Goal: Check status: Check status

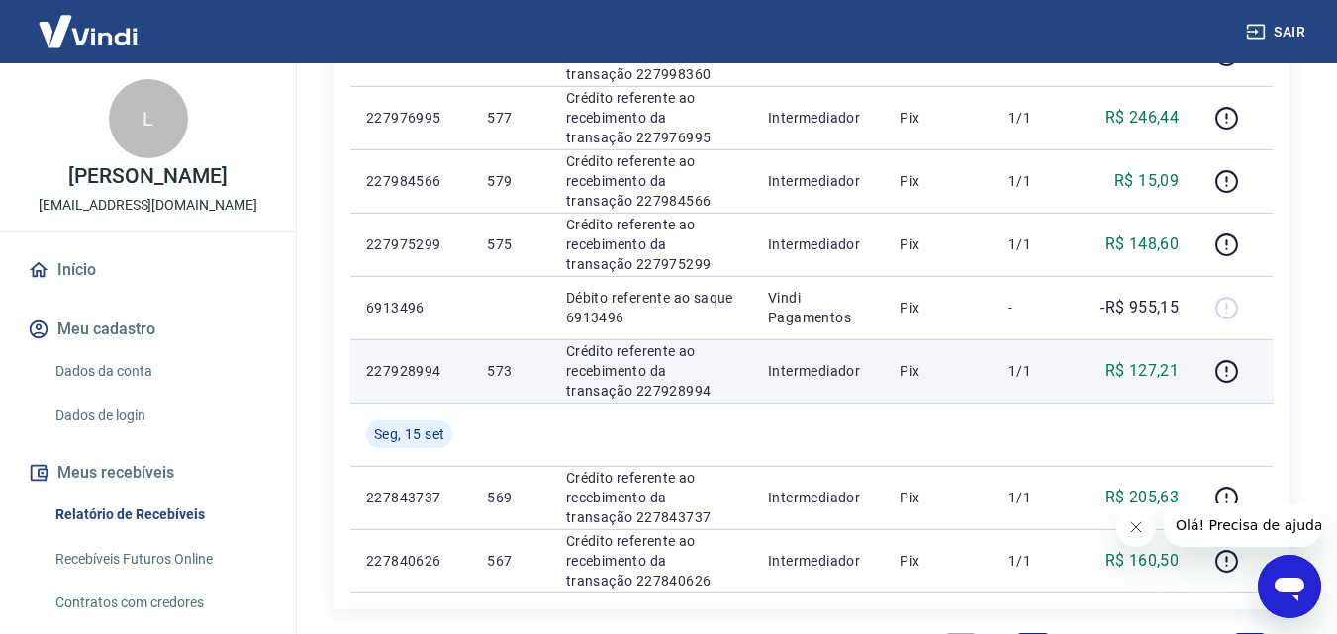
scroll to position [1286, 0]
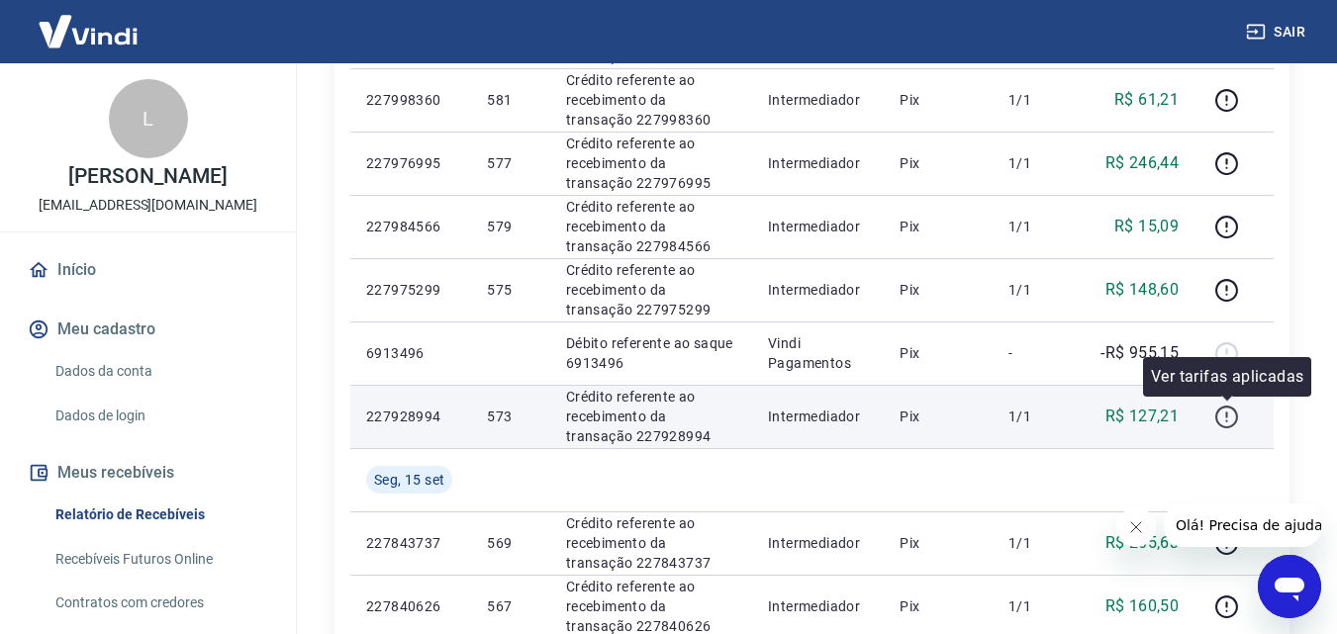
click at [1231, 411] on icon "button" at bounding box center [1226, 417] width 25 height 25
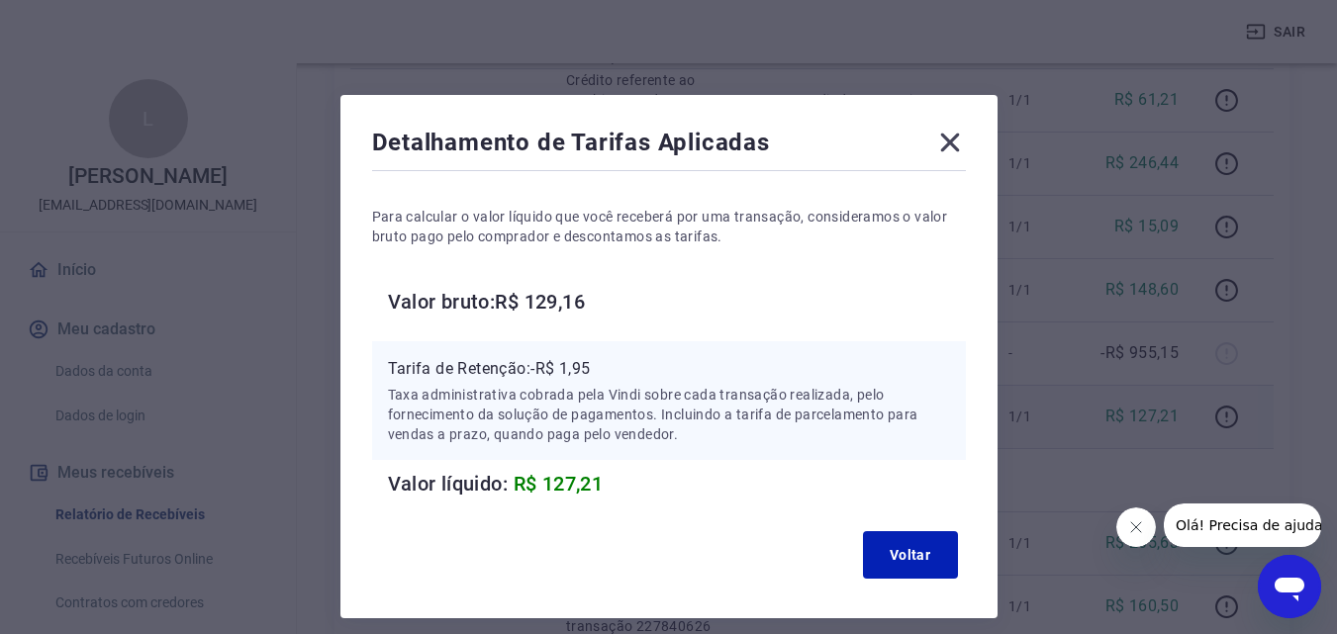
click at [956, 129] on icon at bounding box center [950, 143] width 32 height 32
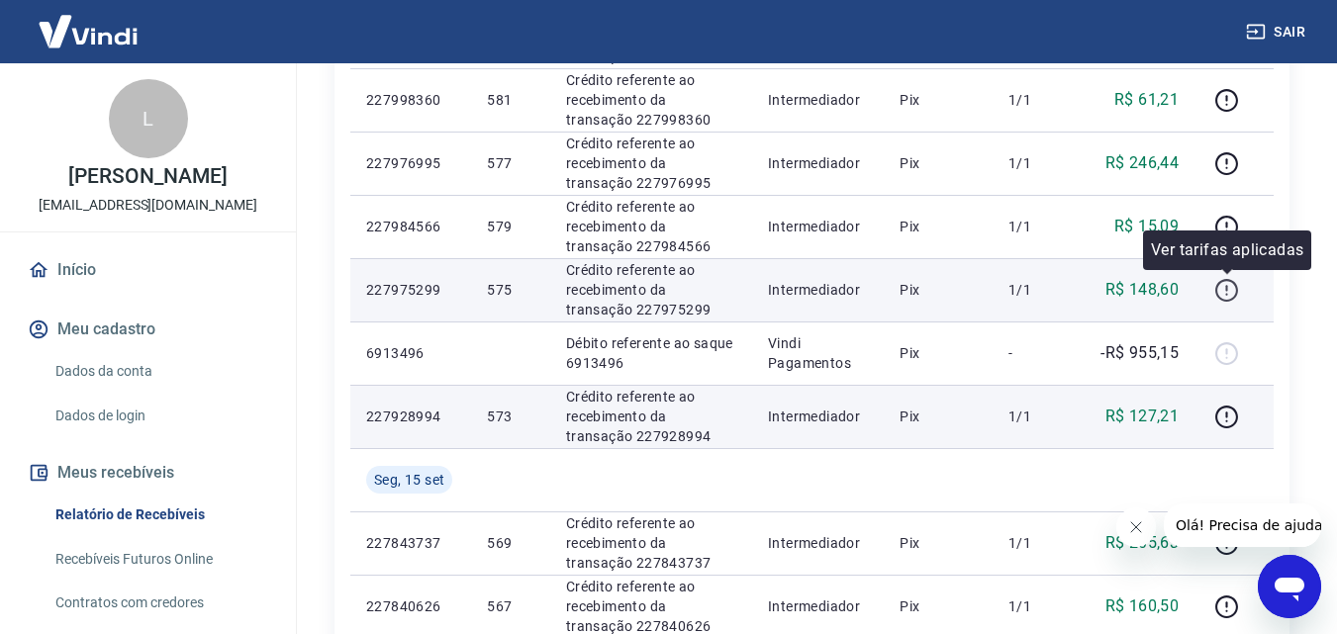
click at [1214, 284] on button "button" at bounding box center [1226, 290] width 32 height 32
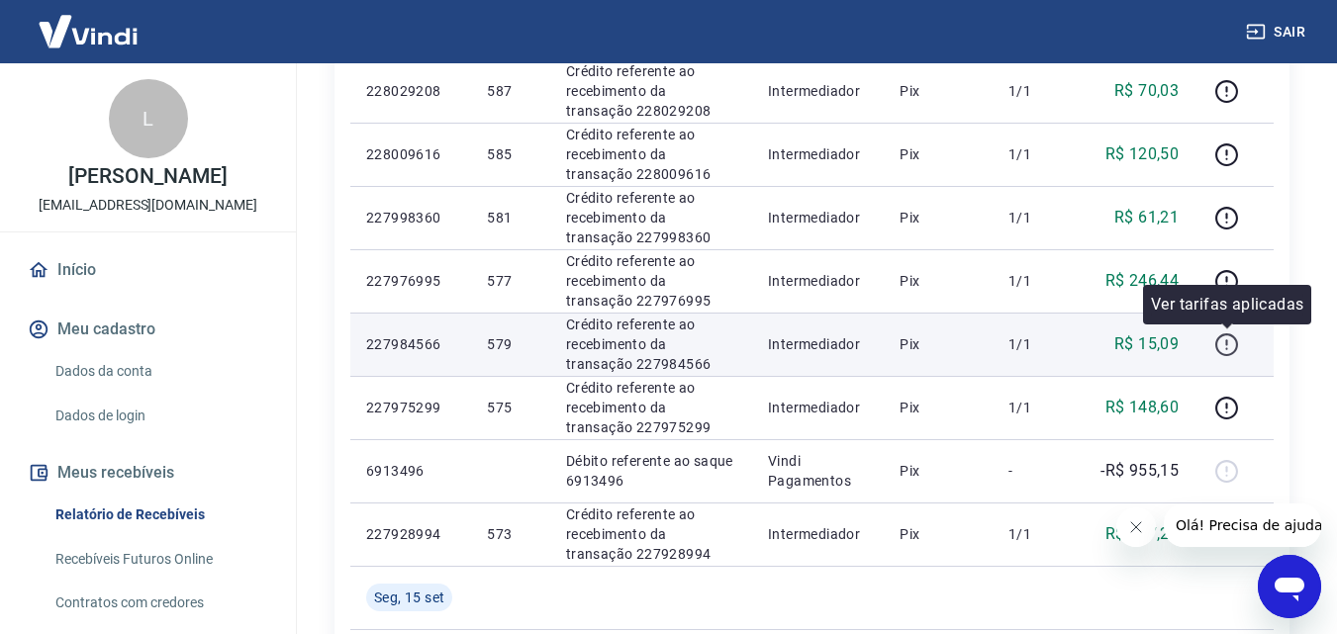
click at [1215, 343] on icon "button" at bounding box center [1226, 344] width 25 height 25
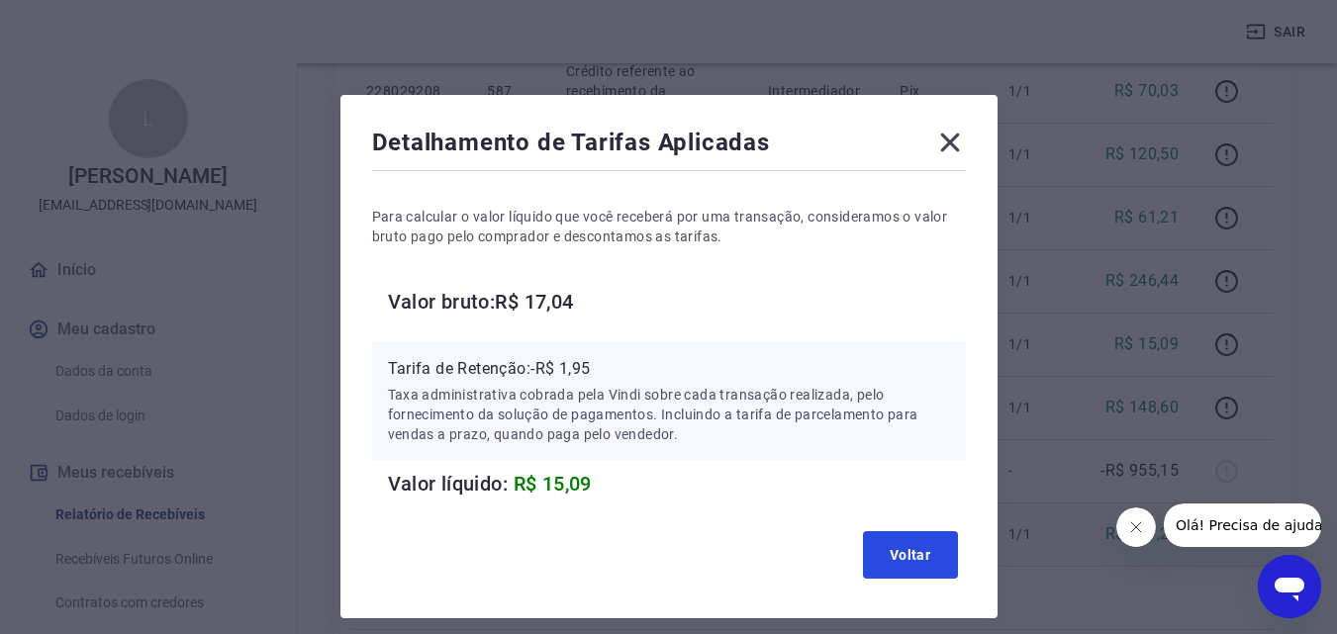
click at [898, 545] on button "Voltar" at bounding box center [910, 554] width 95 height 47
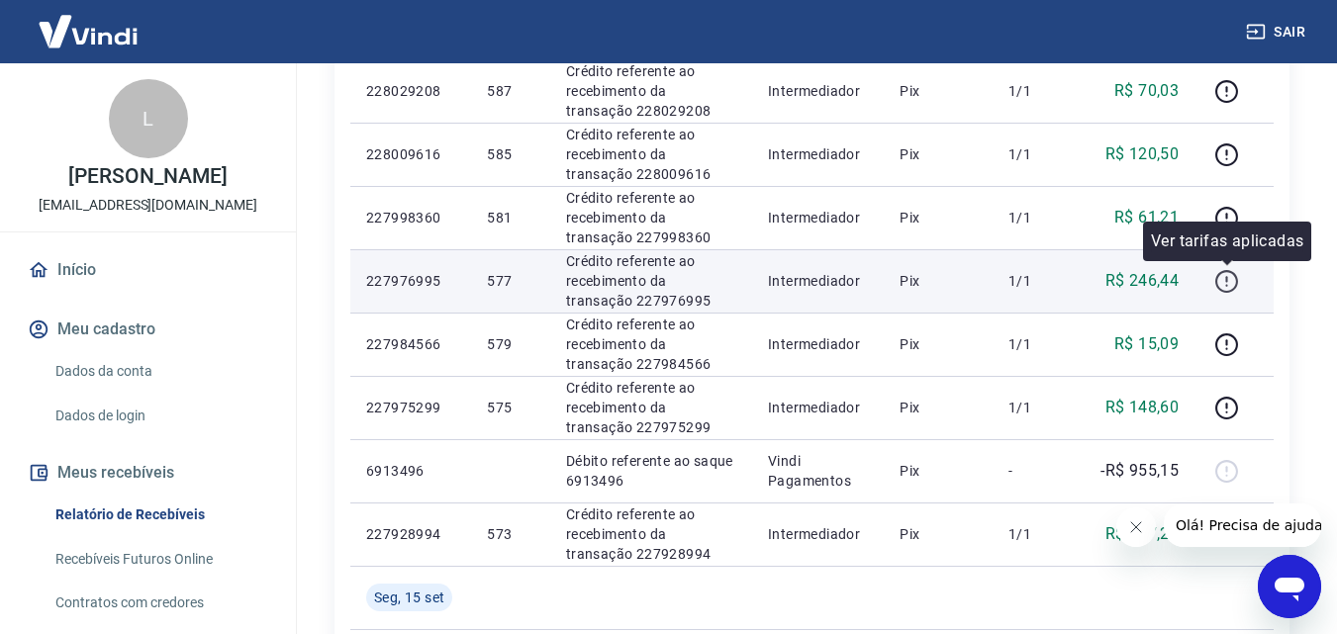
click at [1234, 280] on icon "button" at bounding box center [1226, 281] width 25 height 25
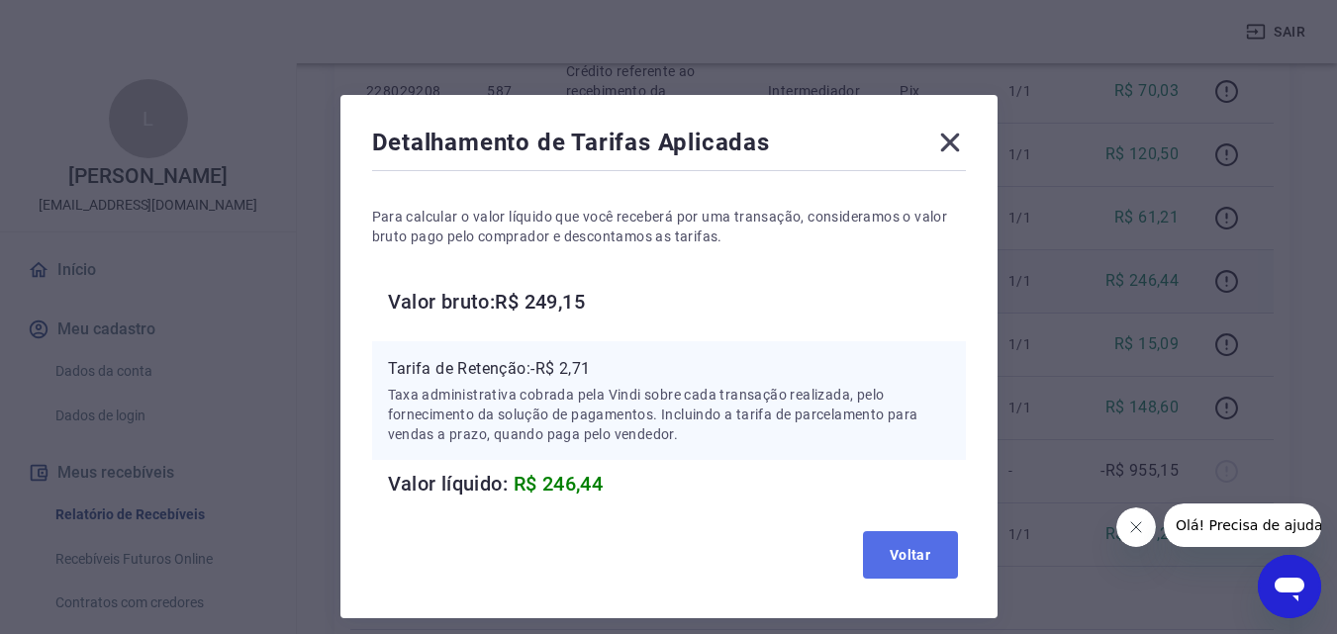
click at [873, 552] on button "Voltar" at bounding box center [910, 554] width 95 height 47
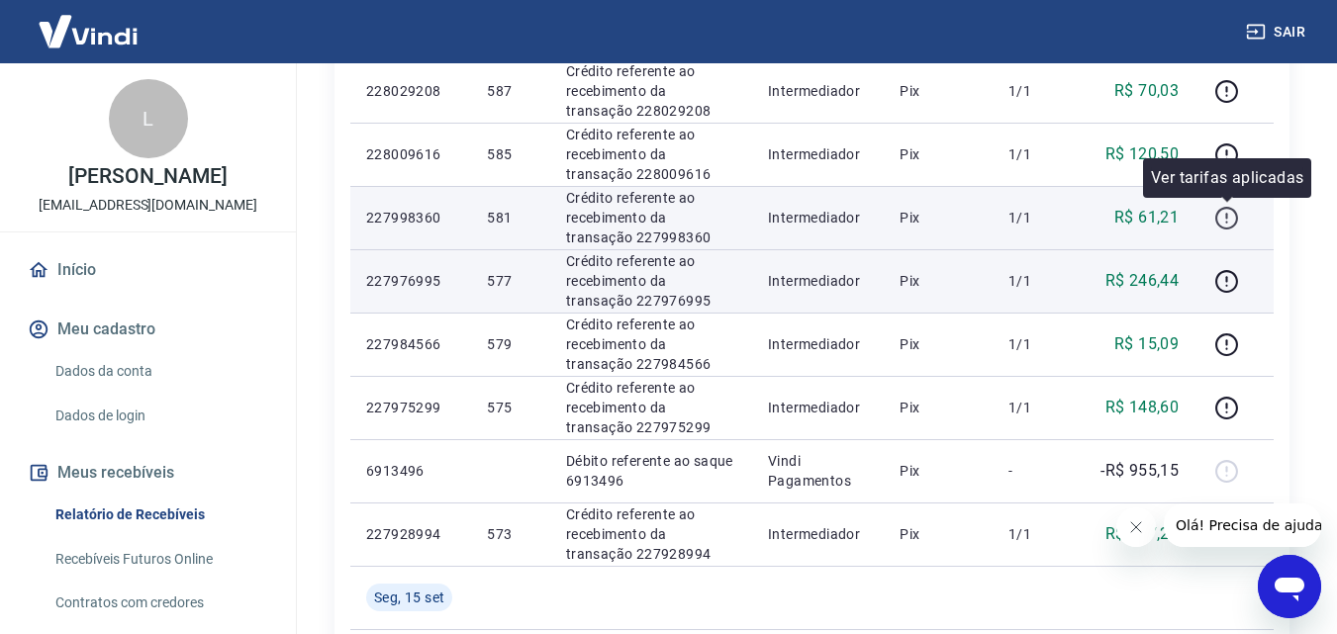
click at [1229, 209] on icon "button" at bounding box center [1226, 218] width 25 height 25
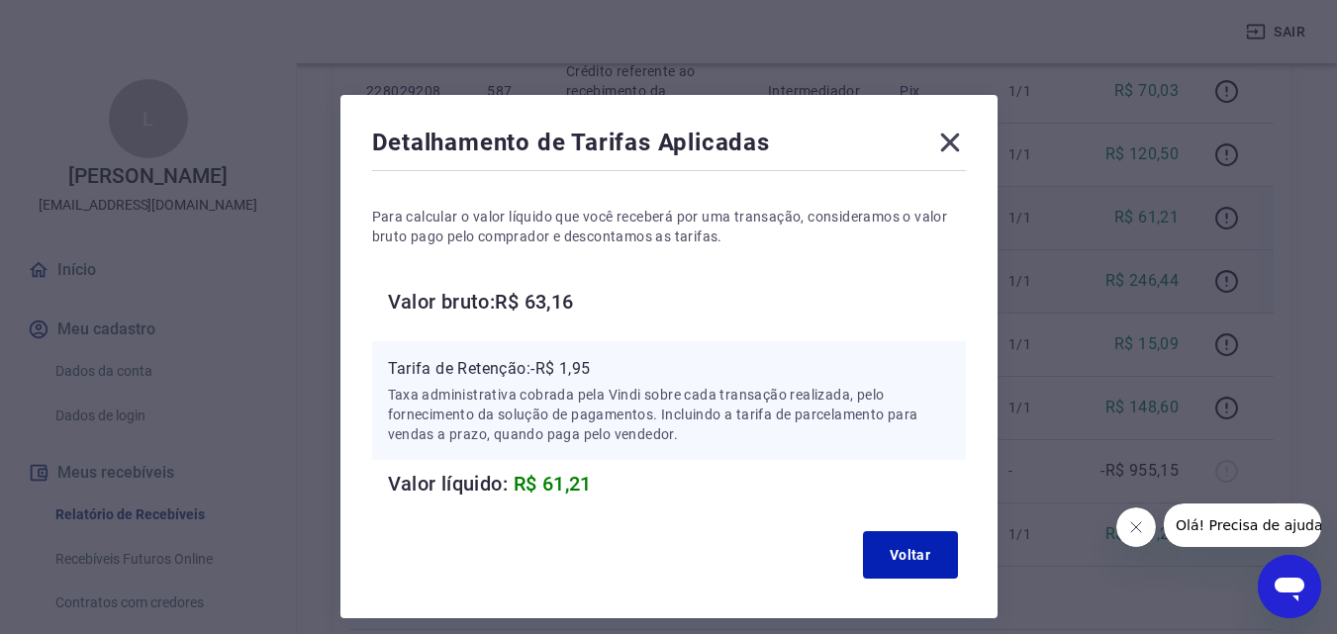
click at [942, 587] on div "Detalhamento de Tarifas Aplicadas Para calcular o valor líquido que você recebe…" at bounding box center [668, 356] width 657 height 523
click at [921, 533] on button "Voltar" at bounding box center [910, 554] width 95 height 47
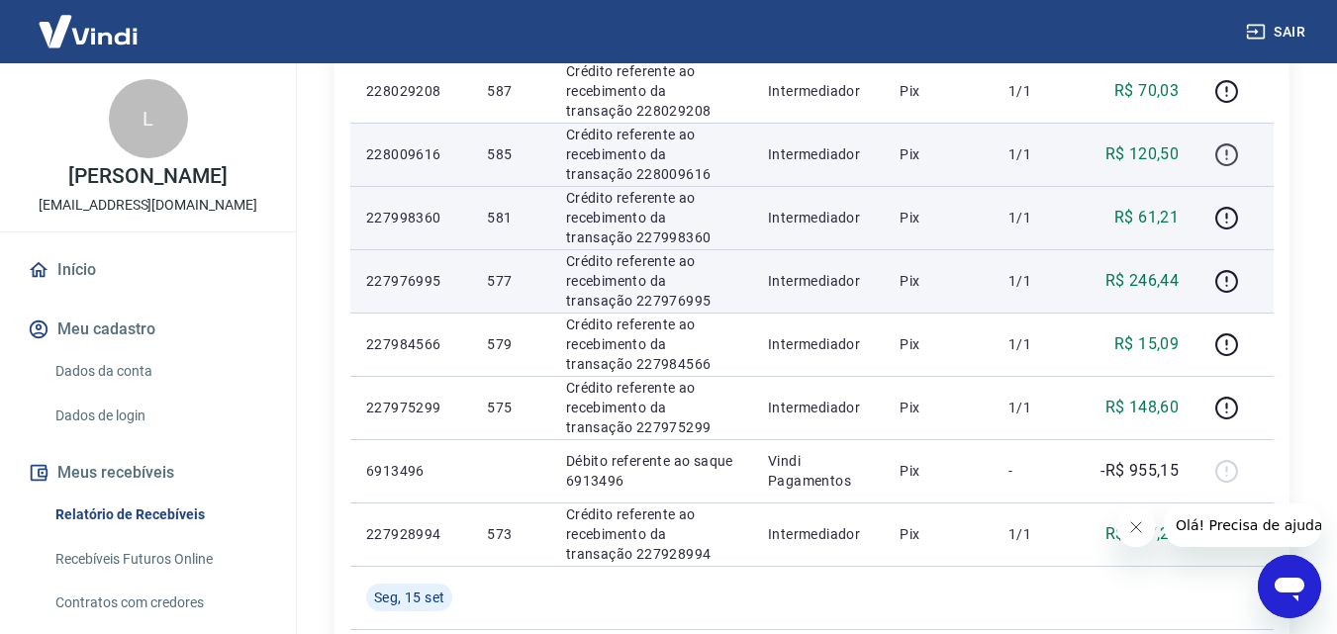
click at [1228, 148] on icon "button" at bounding box center [1226, 154] width 25 height 25
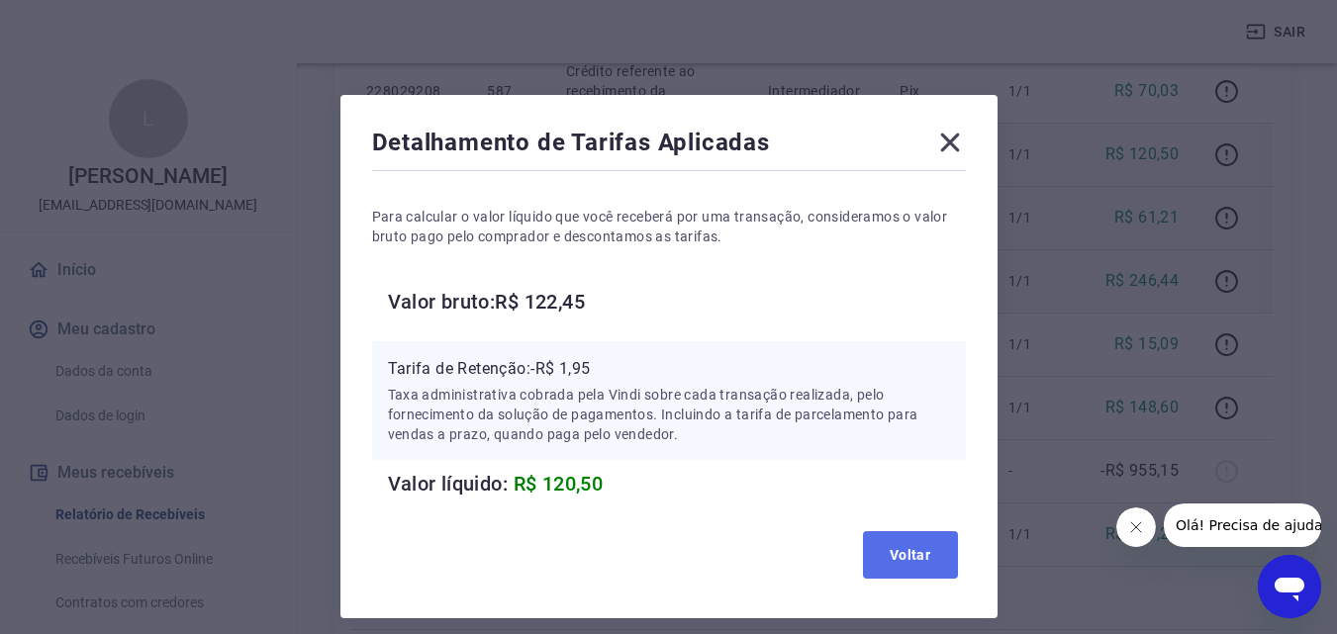
click at [926, 550] on button "Voltar" at bounding box center [910, 554] width 95 height 47
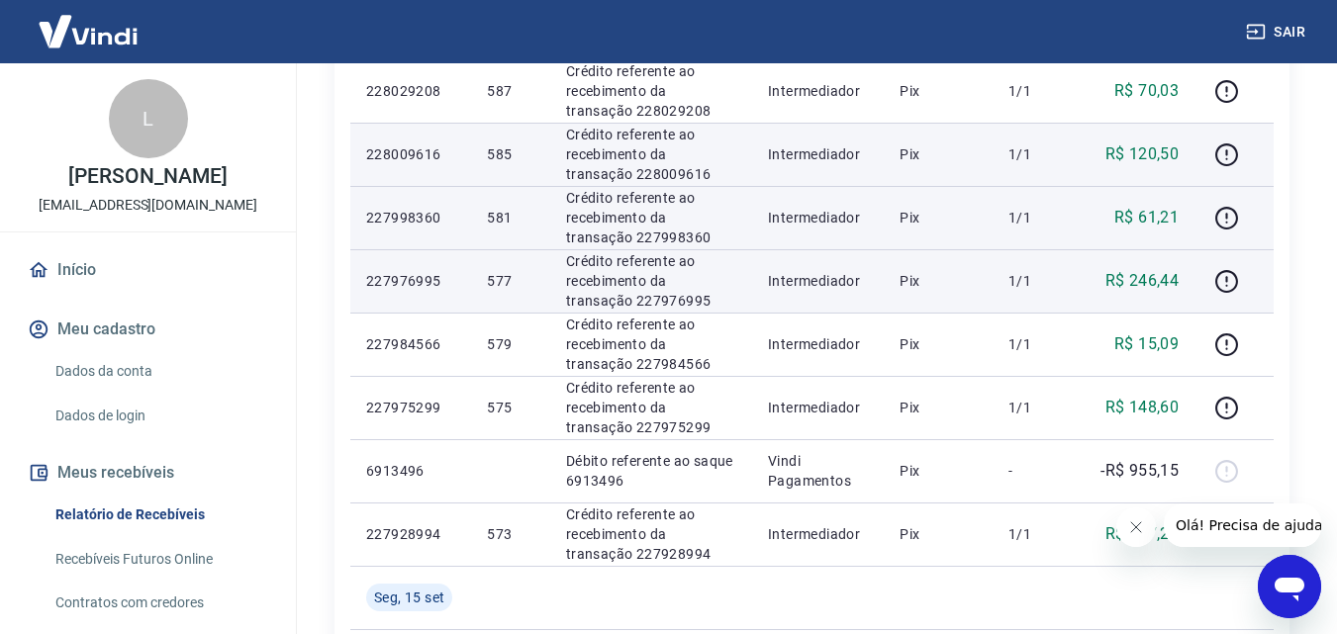
scroll to position [971, 0]
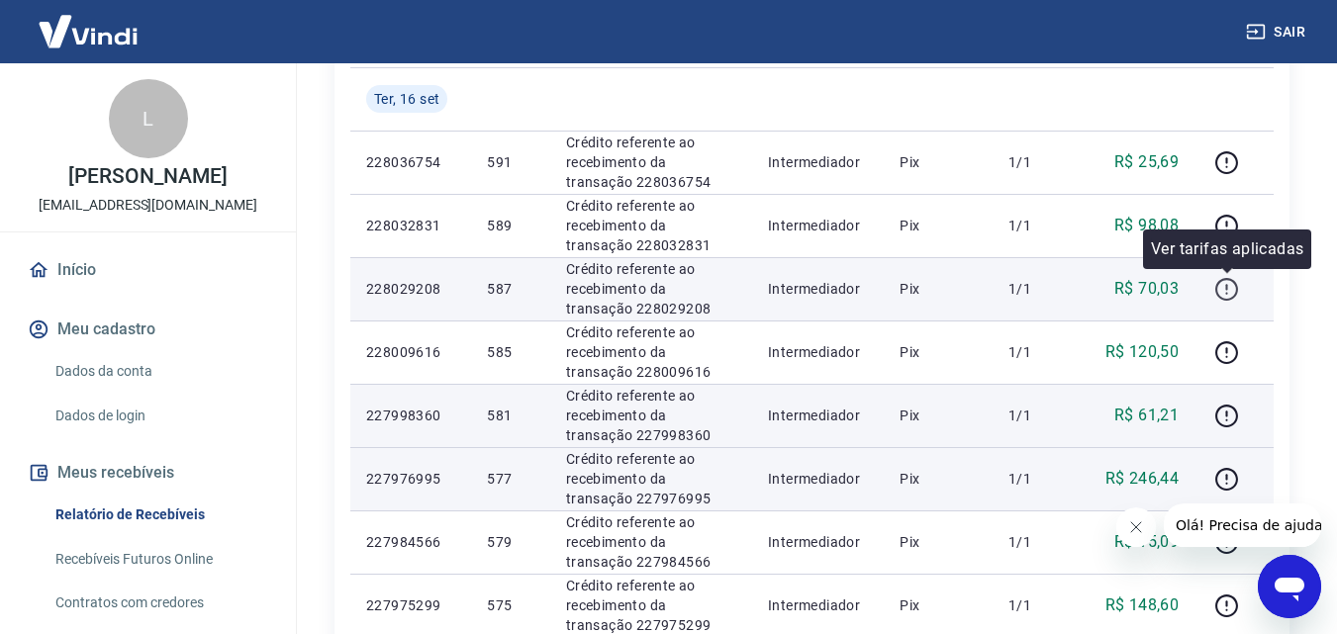
click at [1224, 284] on icon "button" at bounding box center [1226, 289] width 25 height 25
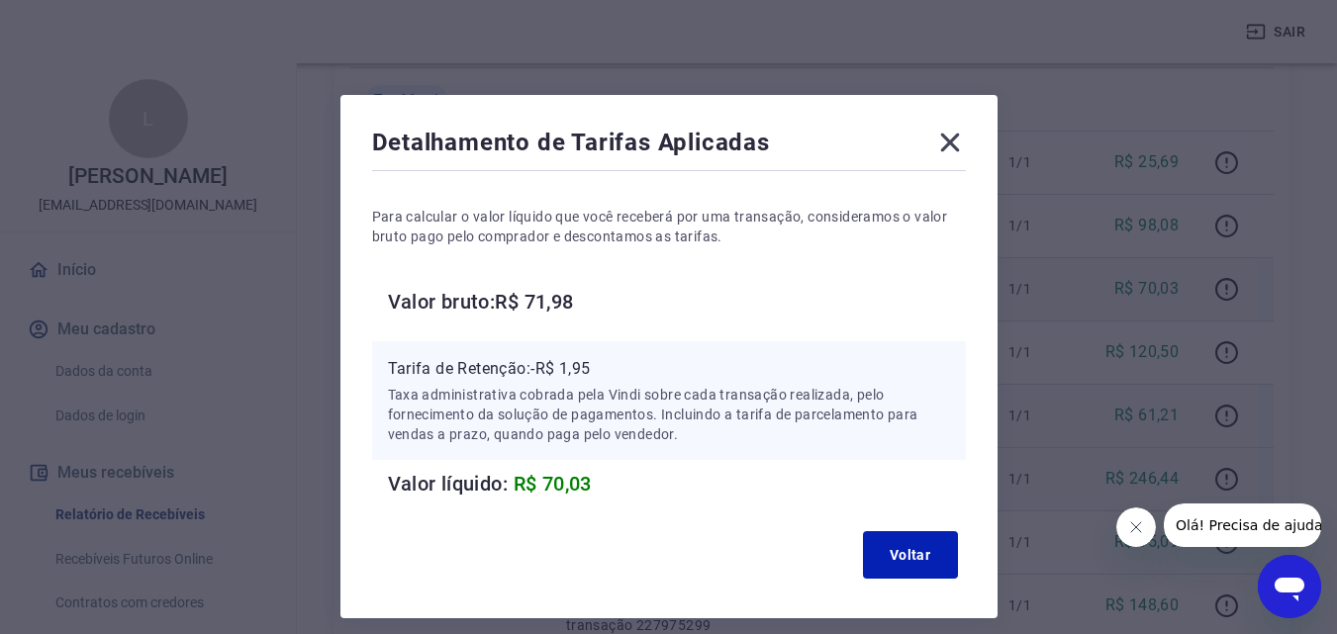
click at [971, 131] on div "Detalhamento de Tarifas Aplicadas Para calcular o valor líquido que você recebe…" at bounding box center [668, 356] width 657 height 523
click at [952, 135] on icon at bounding box center [950, 143] width 32 height 32
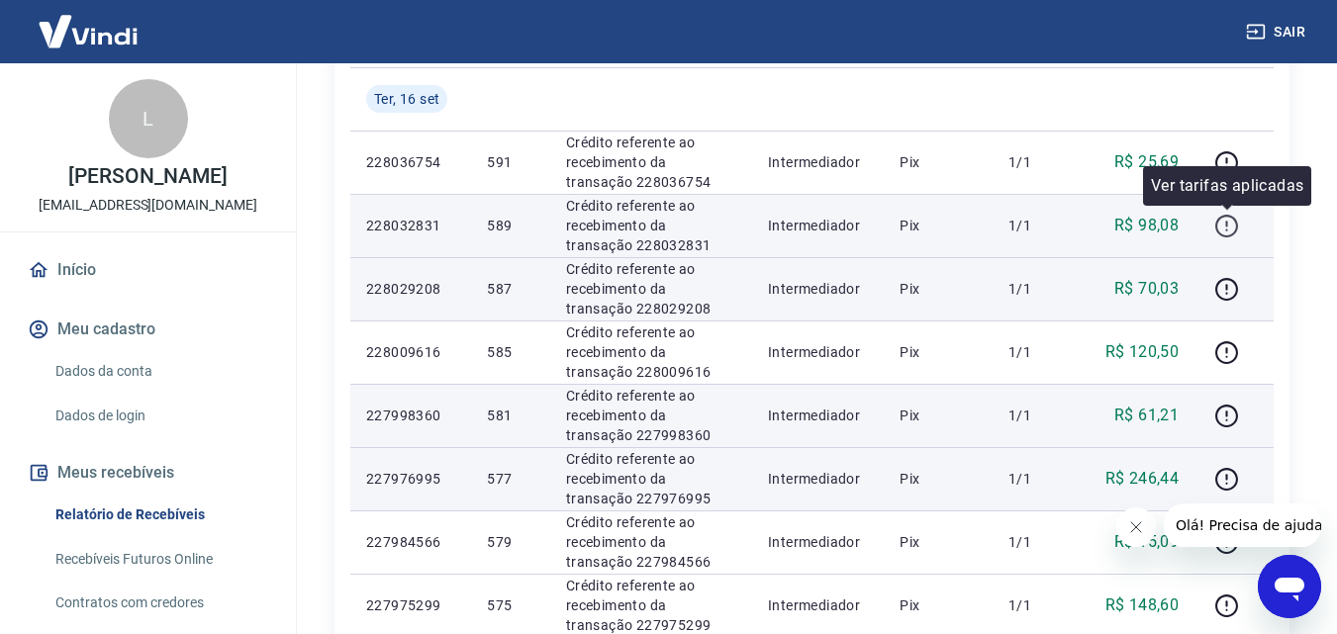
click at [1229, 220] on icon "button" at bounding box center [1226, 226] width 25 height 25
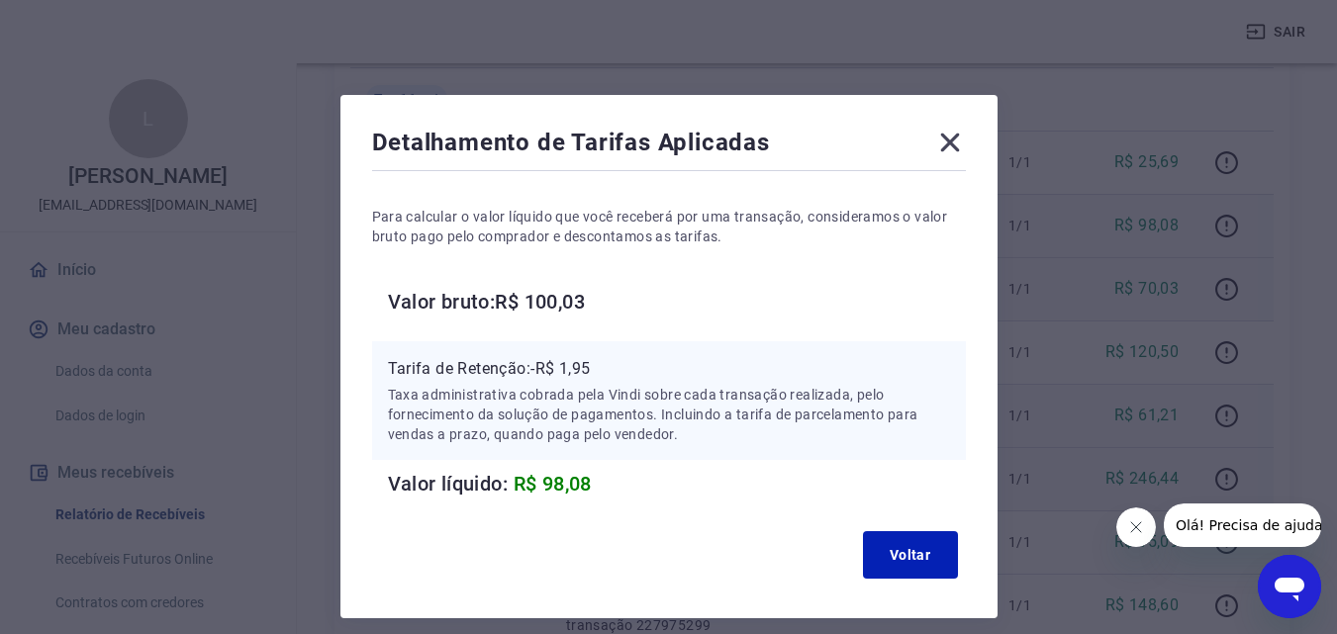
click at [936, 141] on icon at bounding box center [950, 143] width 32 height 32
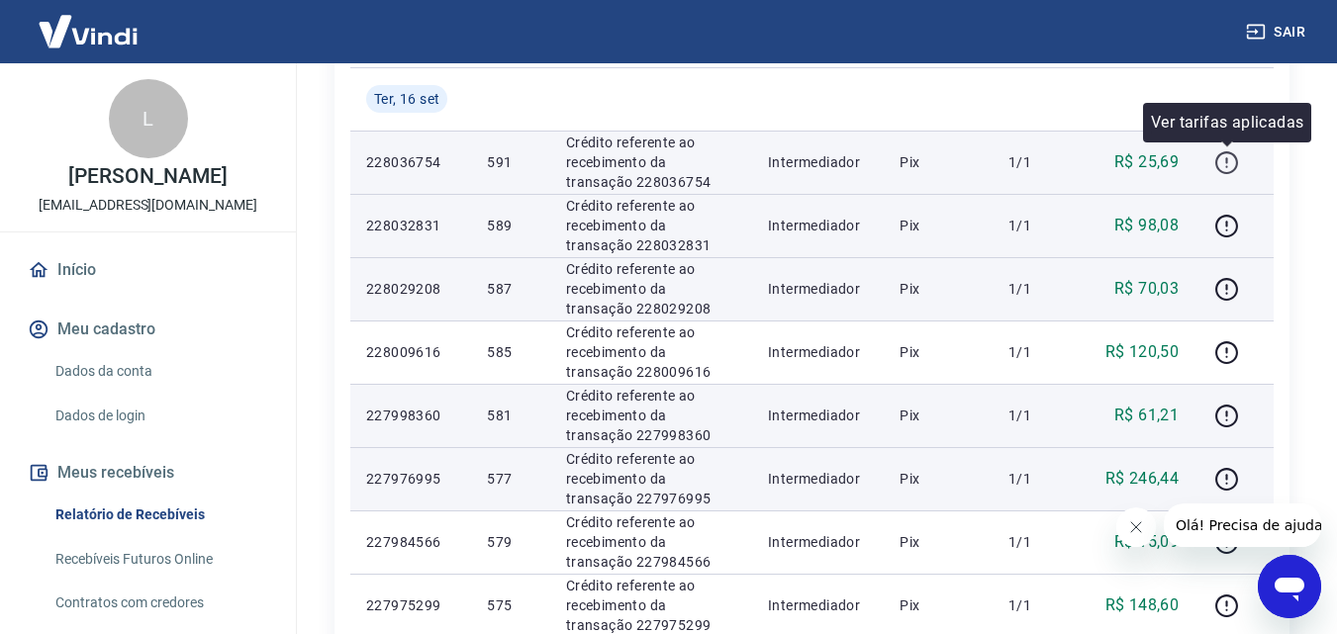
click at [1226, 163] on icon "button" at bounding box center [1226, 162] width 25 height 25
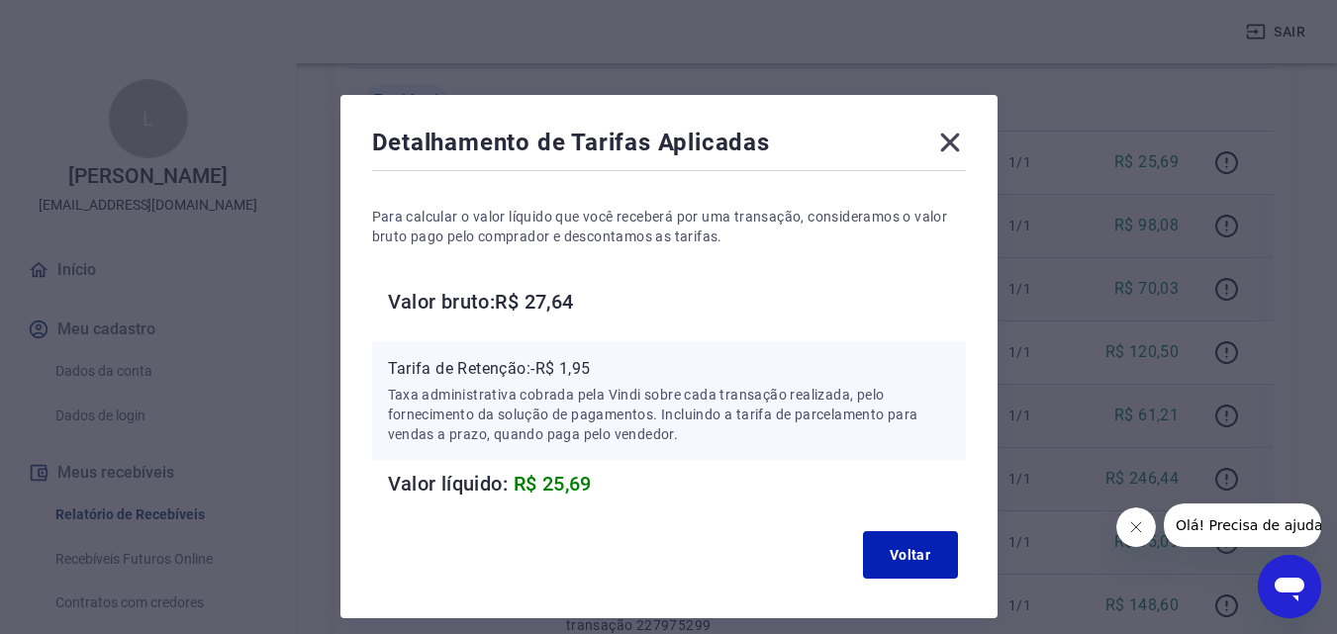
click at [944, 132] on icon at bounding box center [950, 143] width 32 height 32
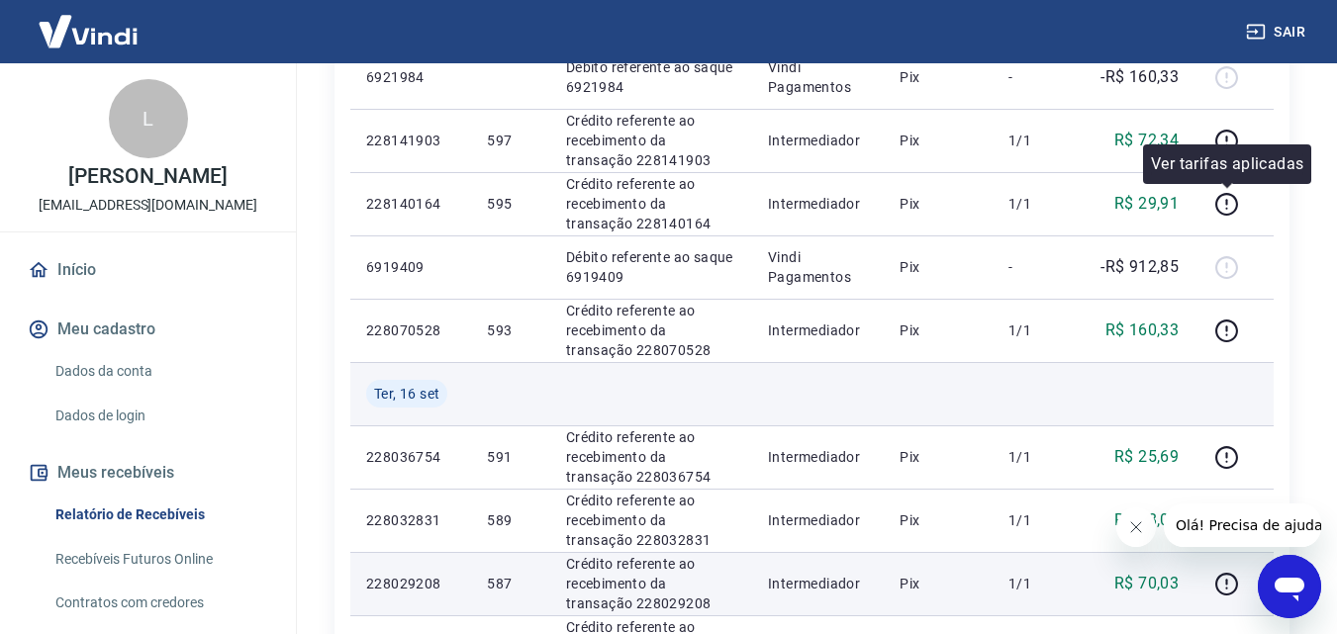
scroll to position [773, 0]
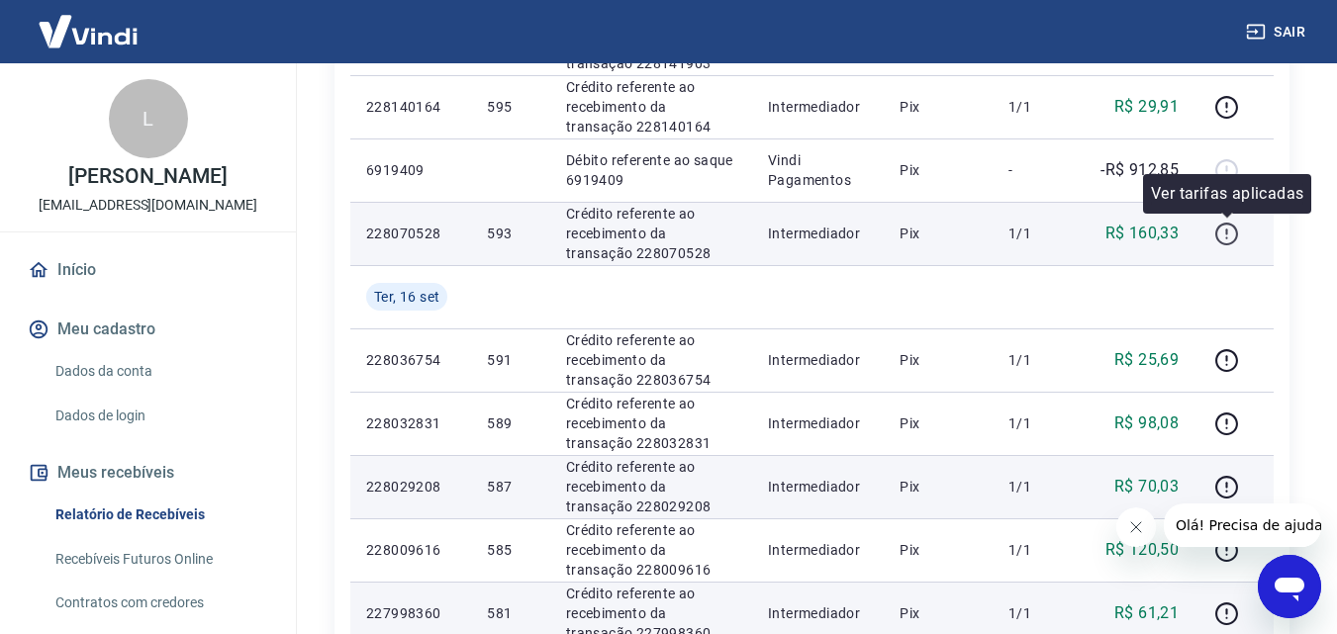
click at [1218, 246] on button "button" at bounding box center [1226, 234] width 32 height 32
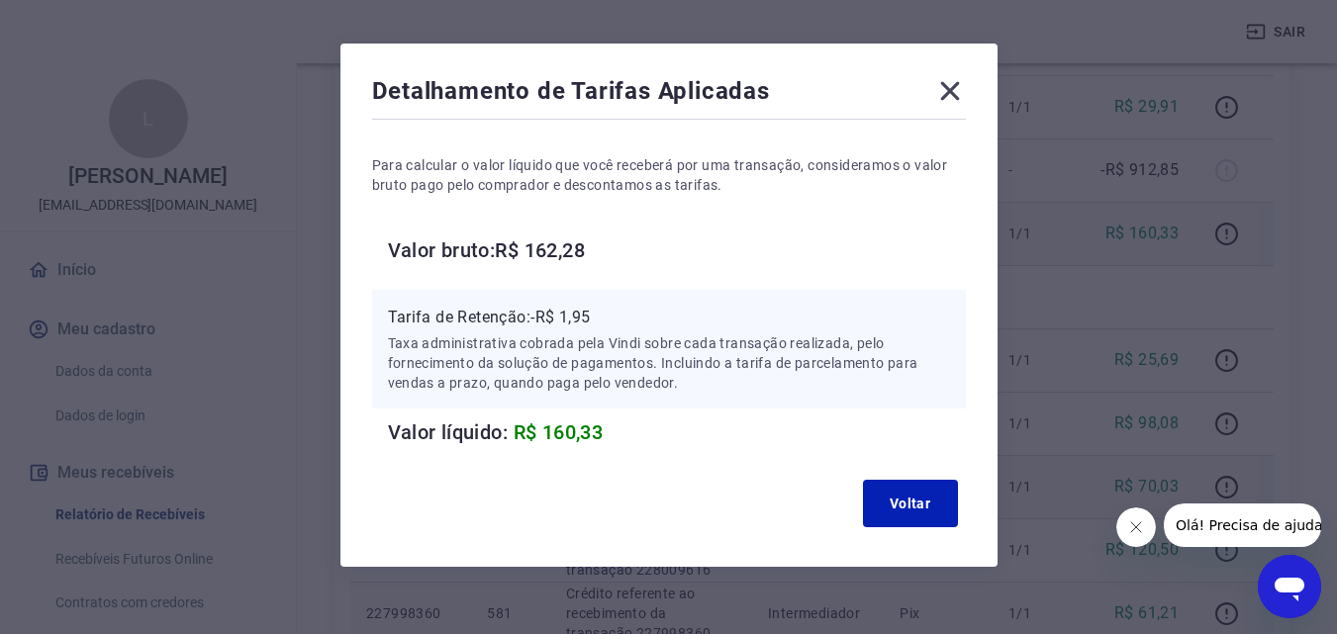
scroll to position [79, 0]
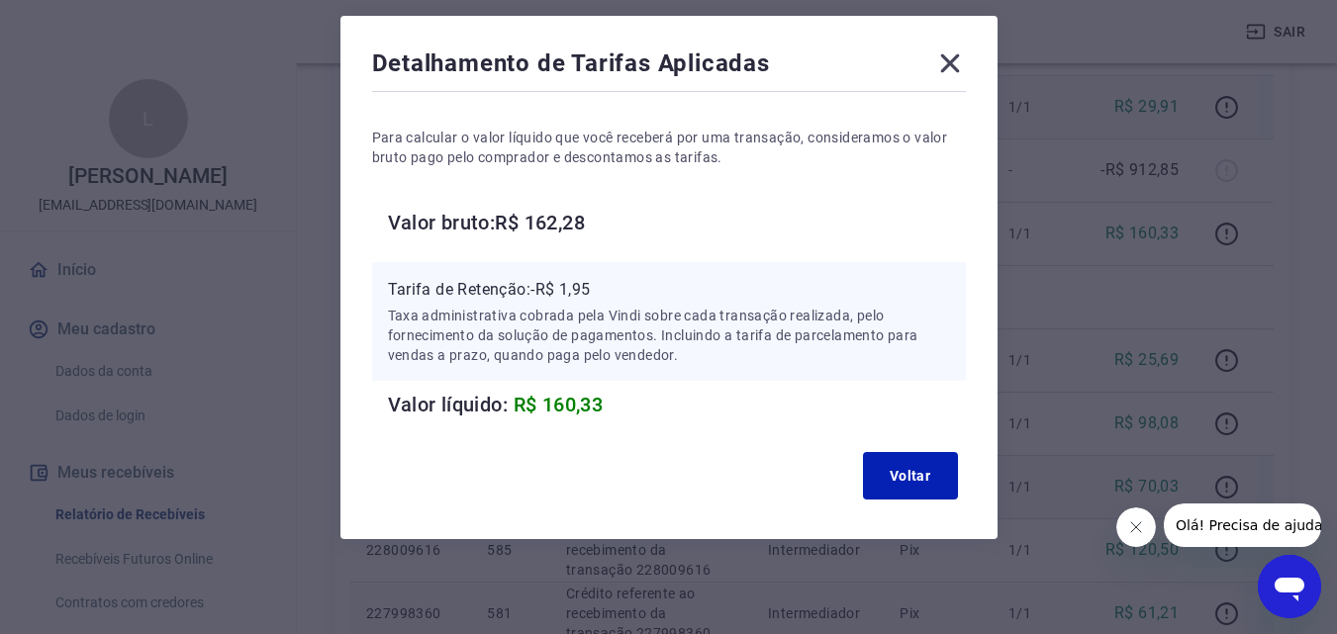
click at [950, 63] on icon at bounding box center [949, 63] width 19 height 19
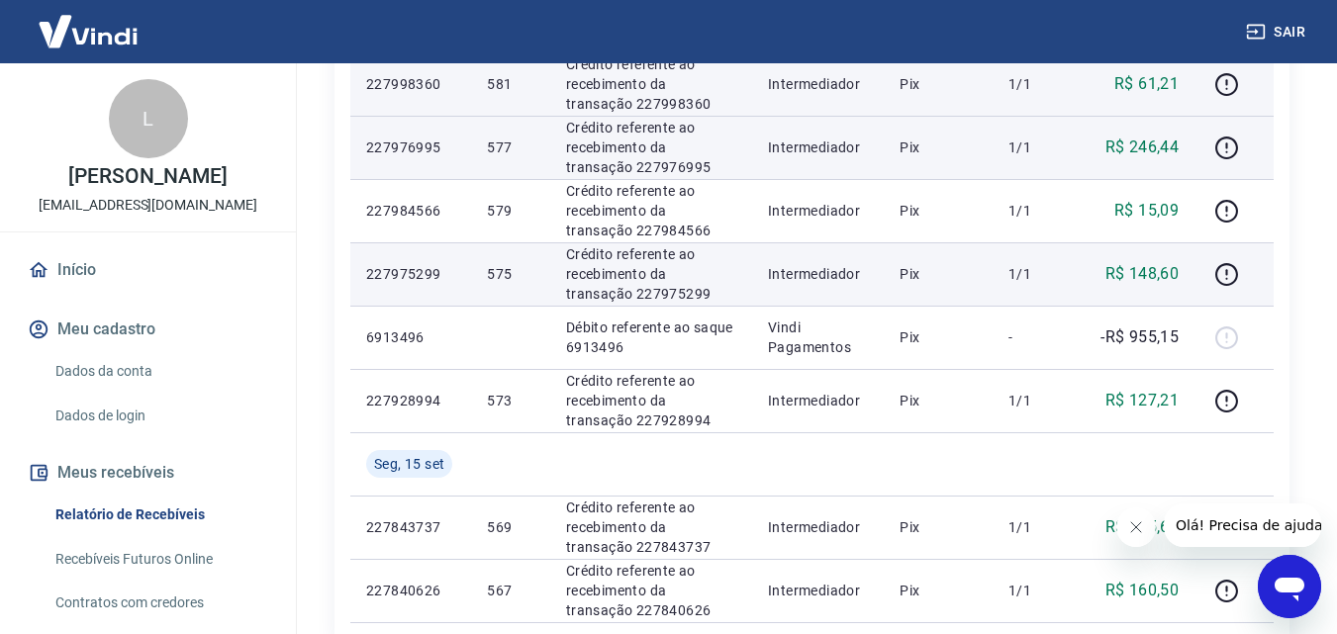
scroll to position [1267, 0]
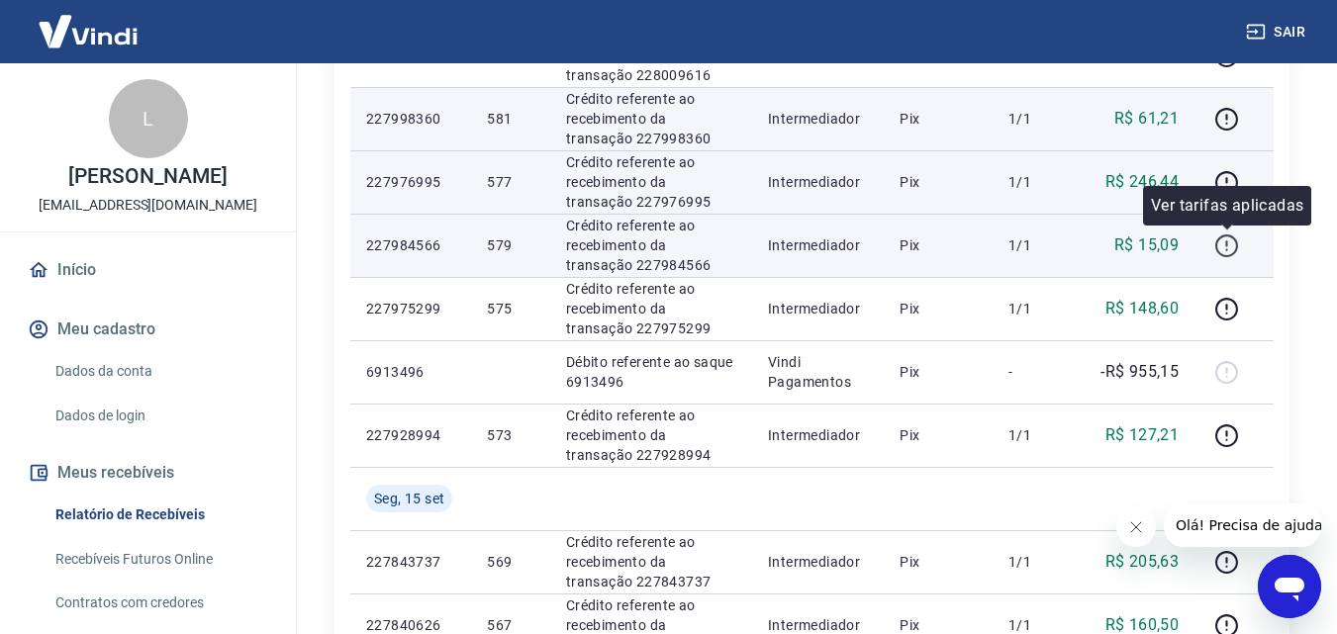
click at [1232, 242] on icon "button" at bounding box center [1226, 245] width 25 height 25
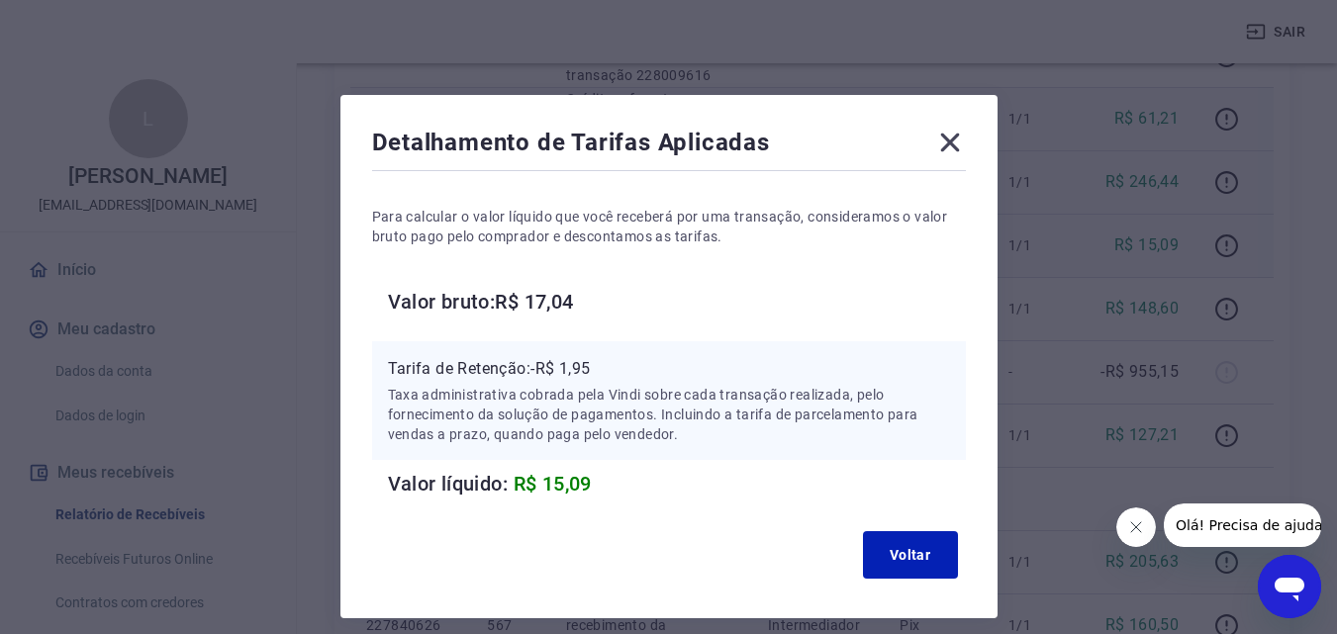
click at [938, 137] on icon at bounding box center [950, 143] width 32 height 32
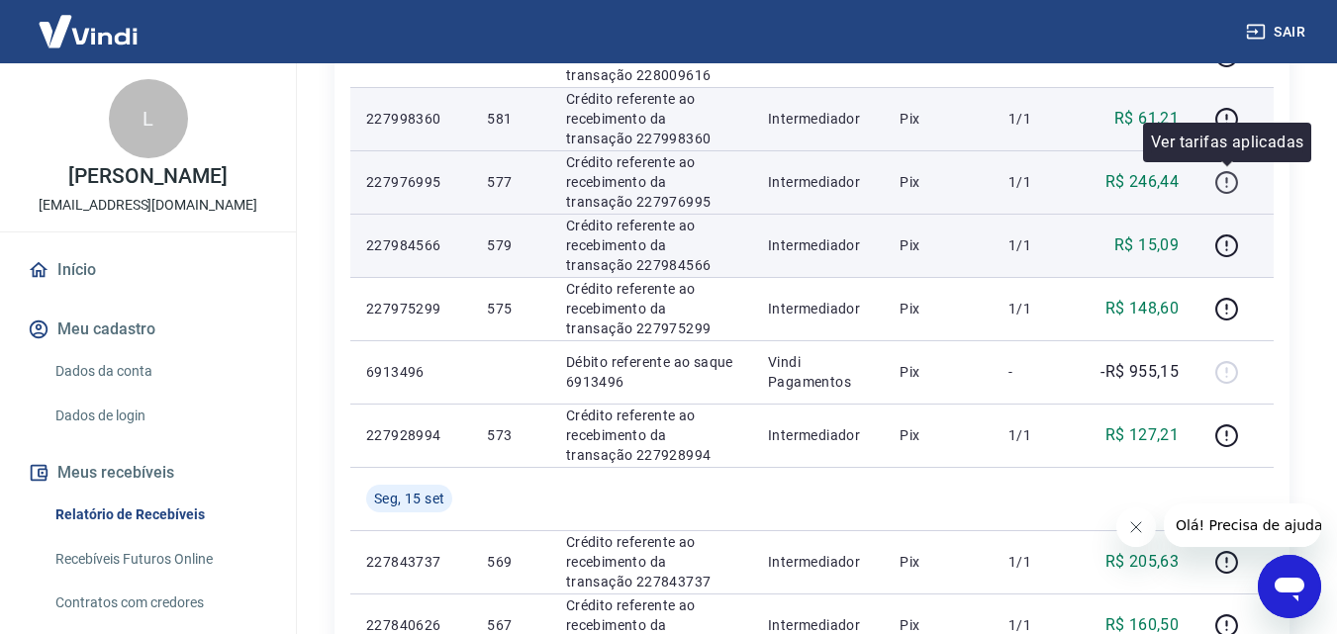
click at [1226, 175] on icon "button" at bounding box center [1226, 182] width 25 height 25
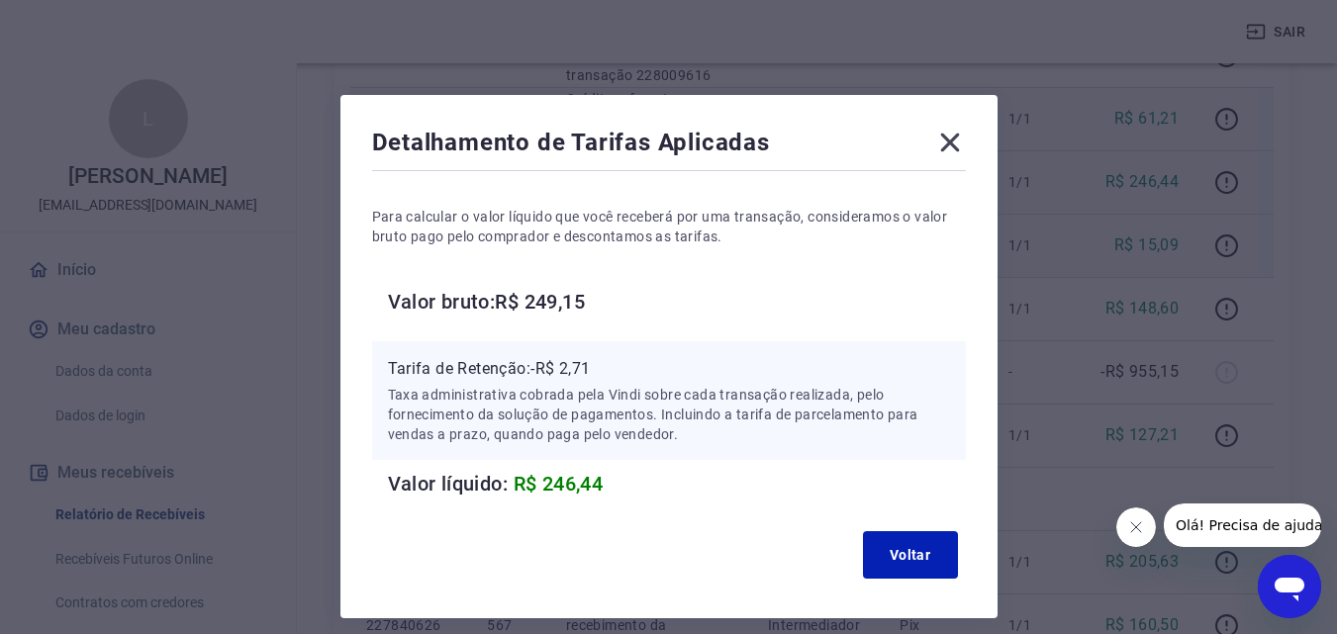
click at [955, 139] on icon at bounding box center [949, 143] width 19 height 19
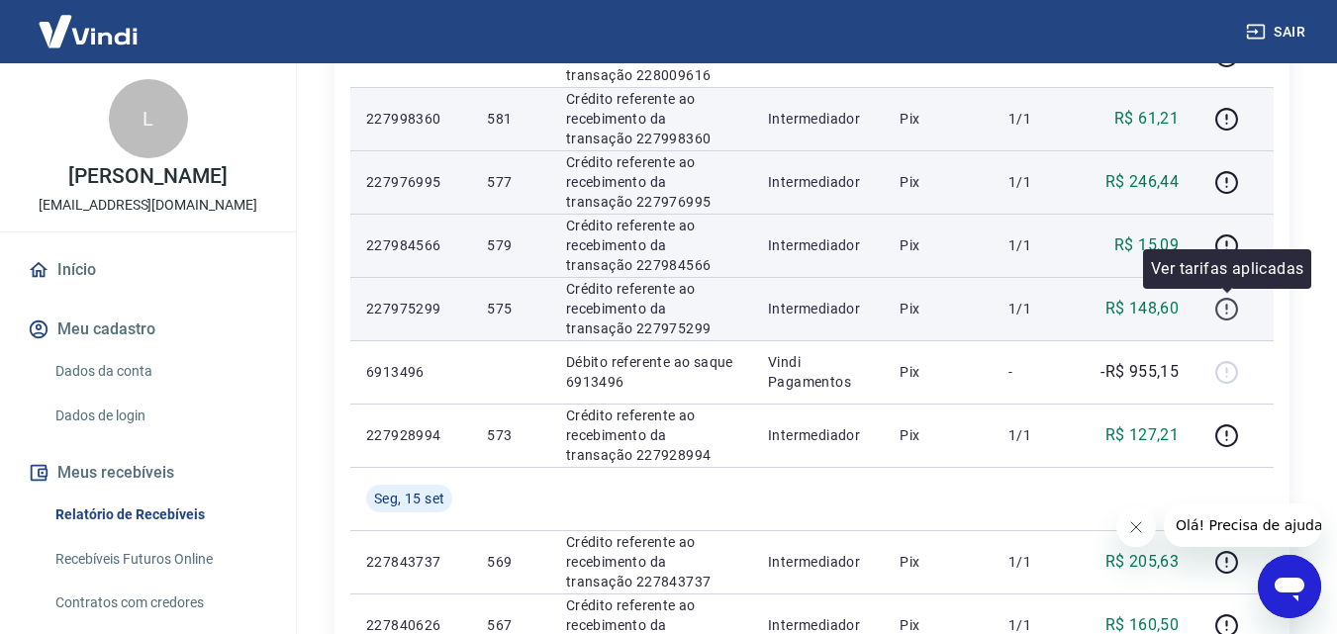
click at [1239, 311] on icon "button" at bounding box center [1226, 309] width 25 height 25
